Goal: Task Accomplishment & Management: Manage account settings

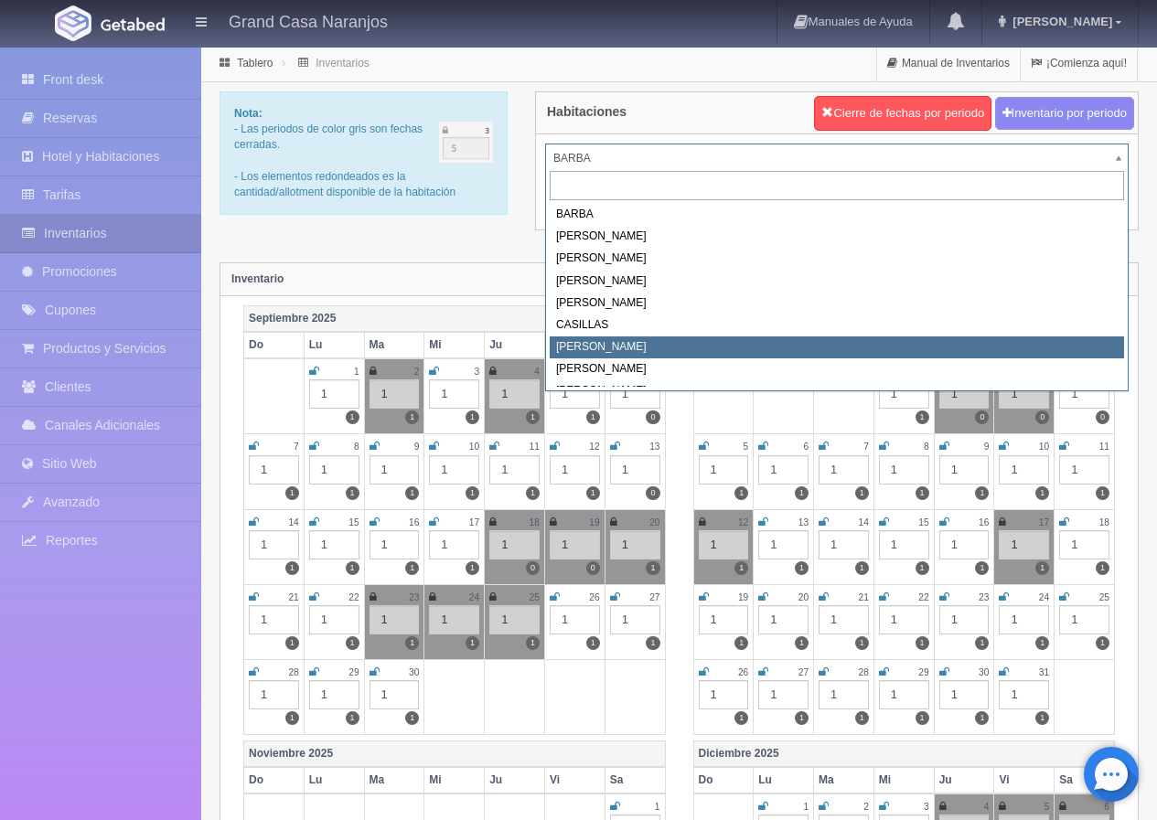
scroll to position [16, 0]
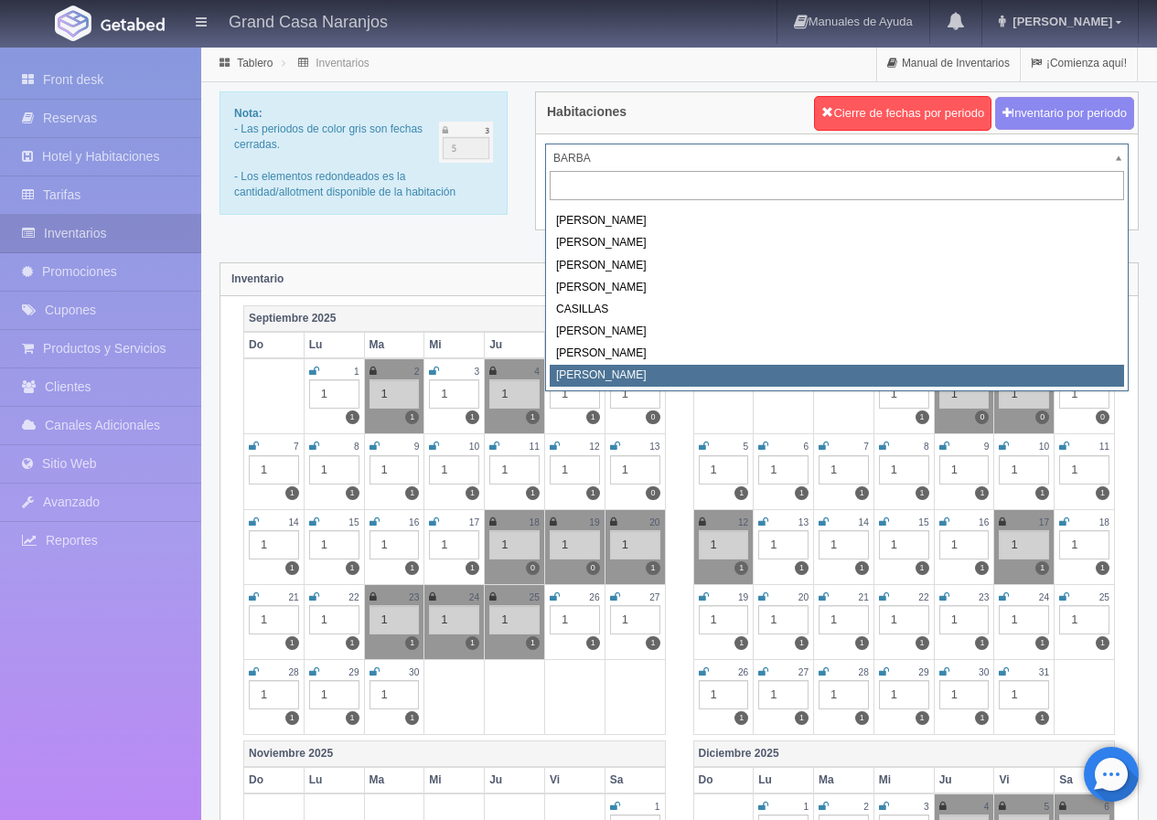
select select "2222"
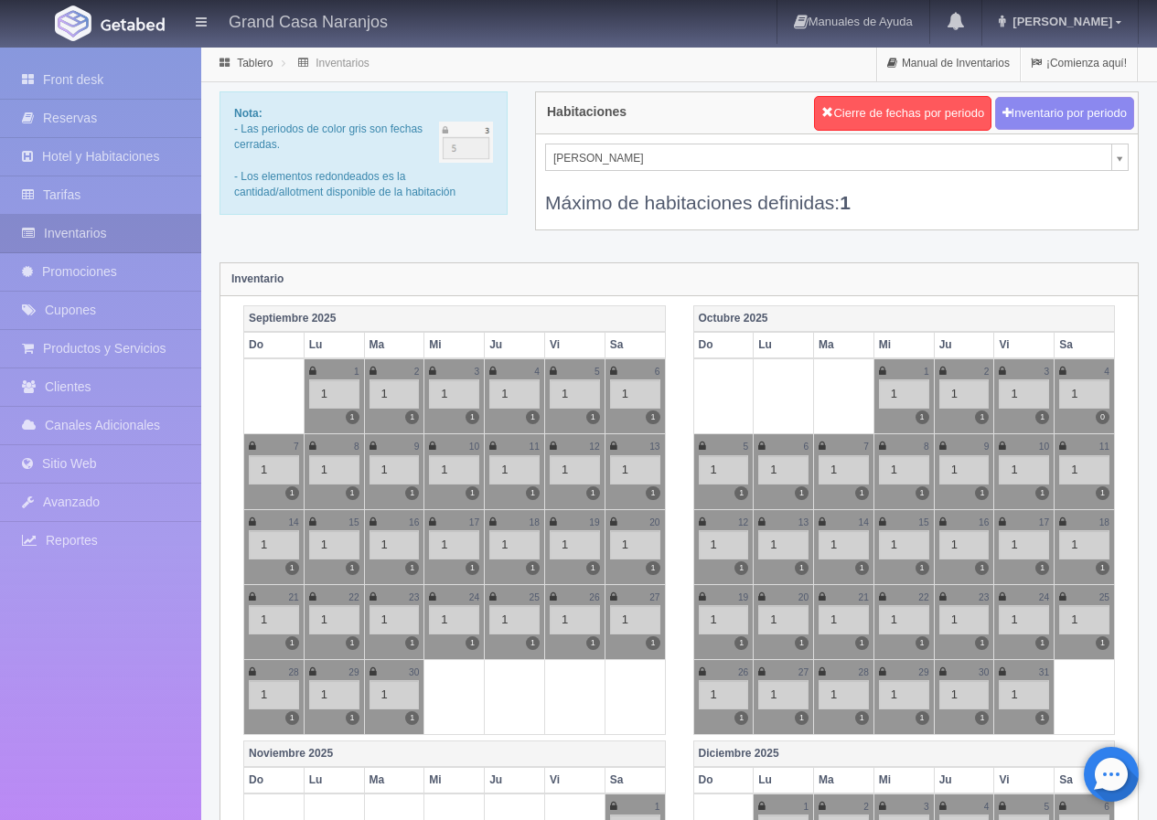
scroll to position [91, 0]
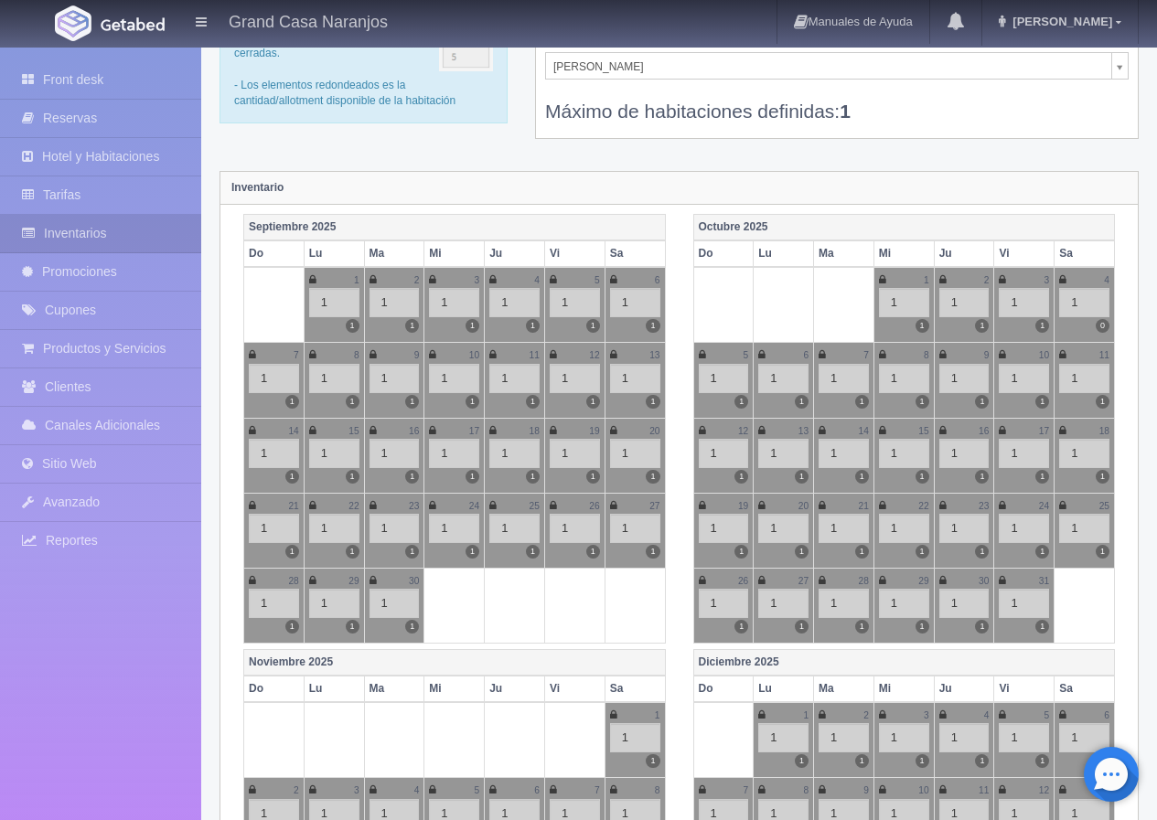
click at [466, 152] on div "Nota: - Las periodos de color gris son fechas cerradas. - Los elementos redonde…" at bounding box center [679, 81] width 947 height 162
click at [364, 155] on div "Nota: - Las periodos de color gris son fechas cerradas. - Los elementos redonde…" at bounding box center [679, 81] width 947 height 162
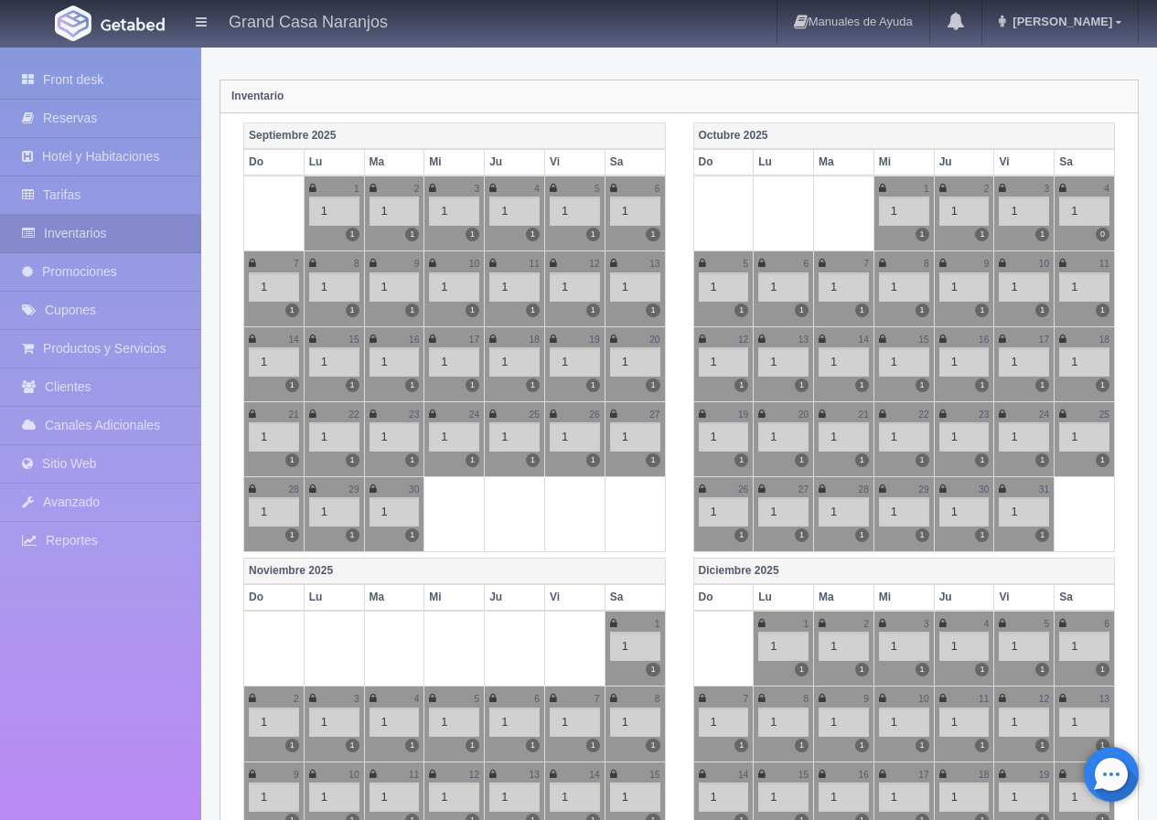
scroll to position [0, 0]
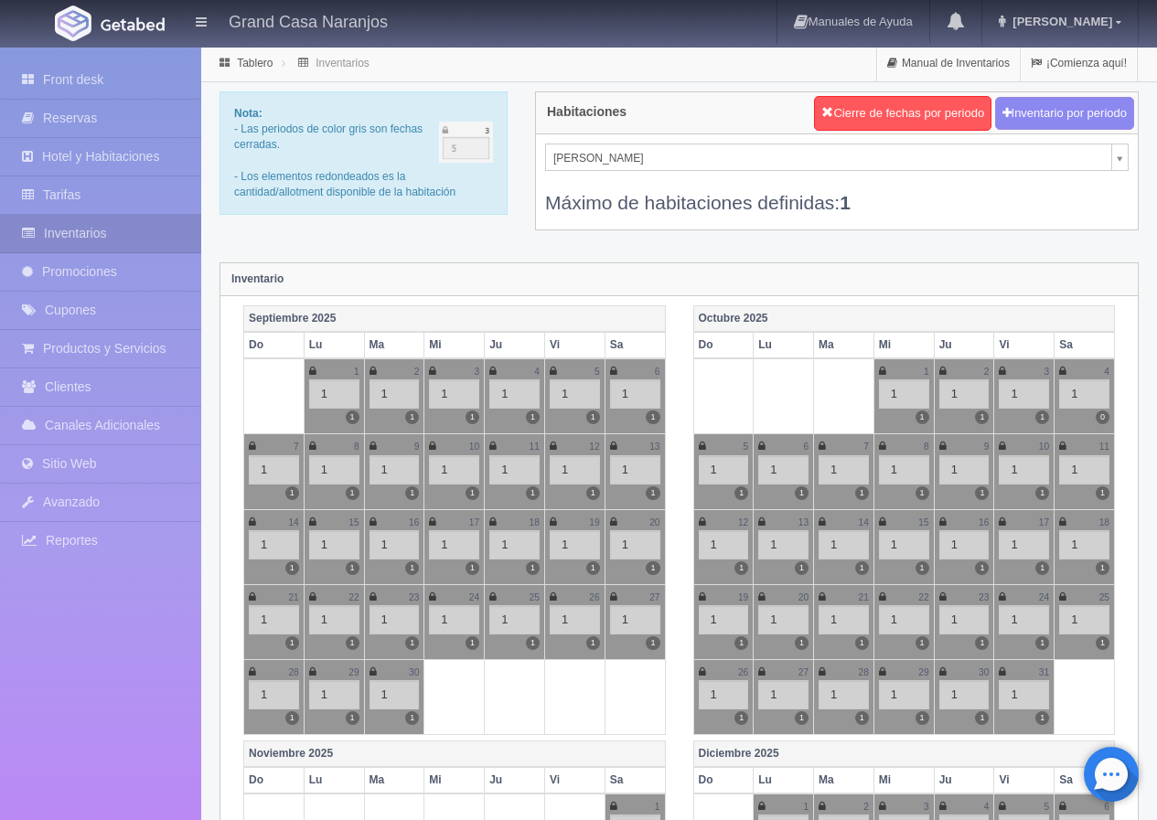
click at [470, 228] on div "Nota: - Las periodos de color gris son fechas cerradas. - Los elementos redonde…" at bounding box center [364, 159] width 316 height 137
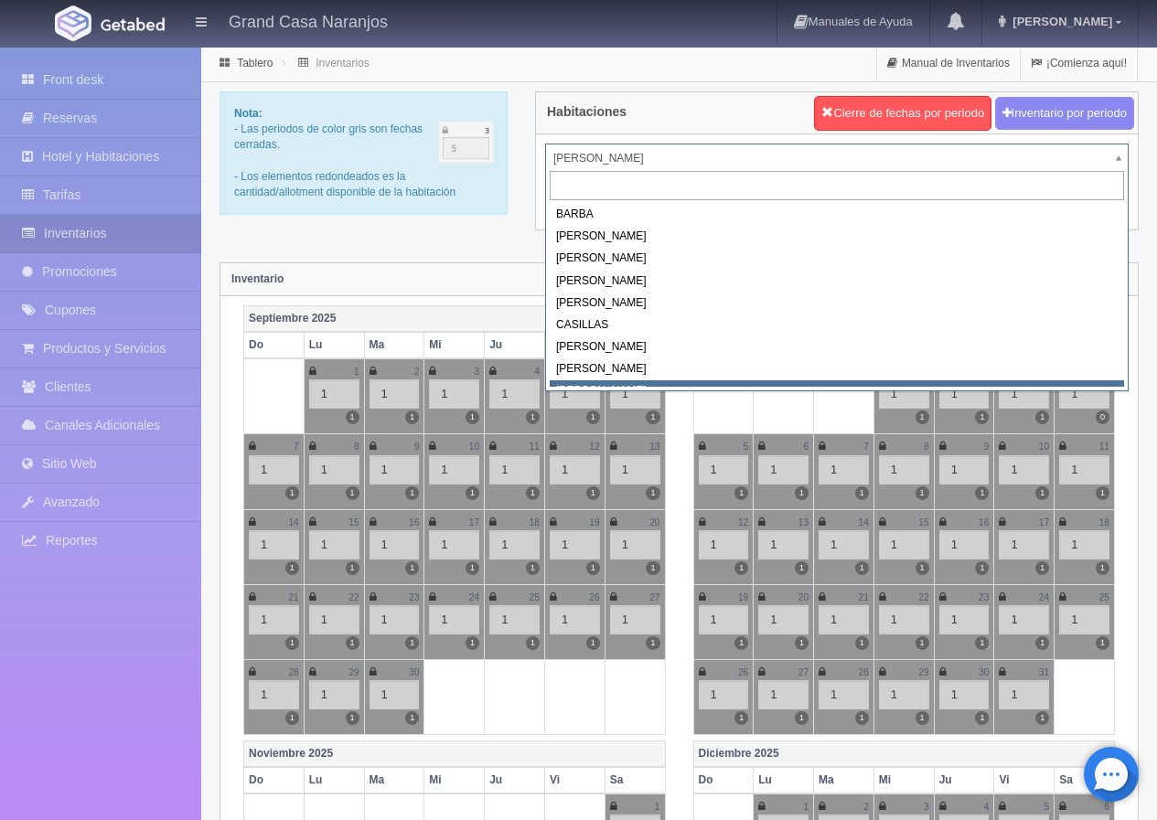
scroll to position [8, 0]
